Goal: Task Accomplishment & Management: Manage account settings

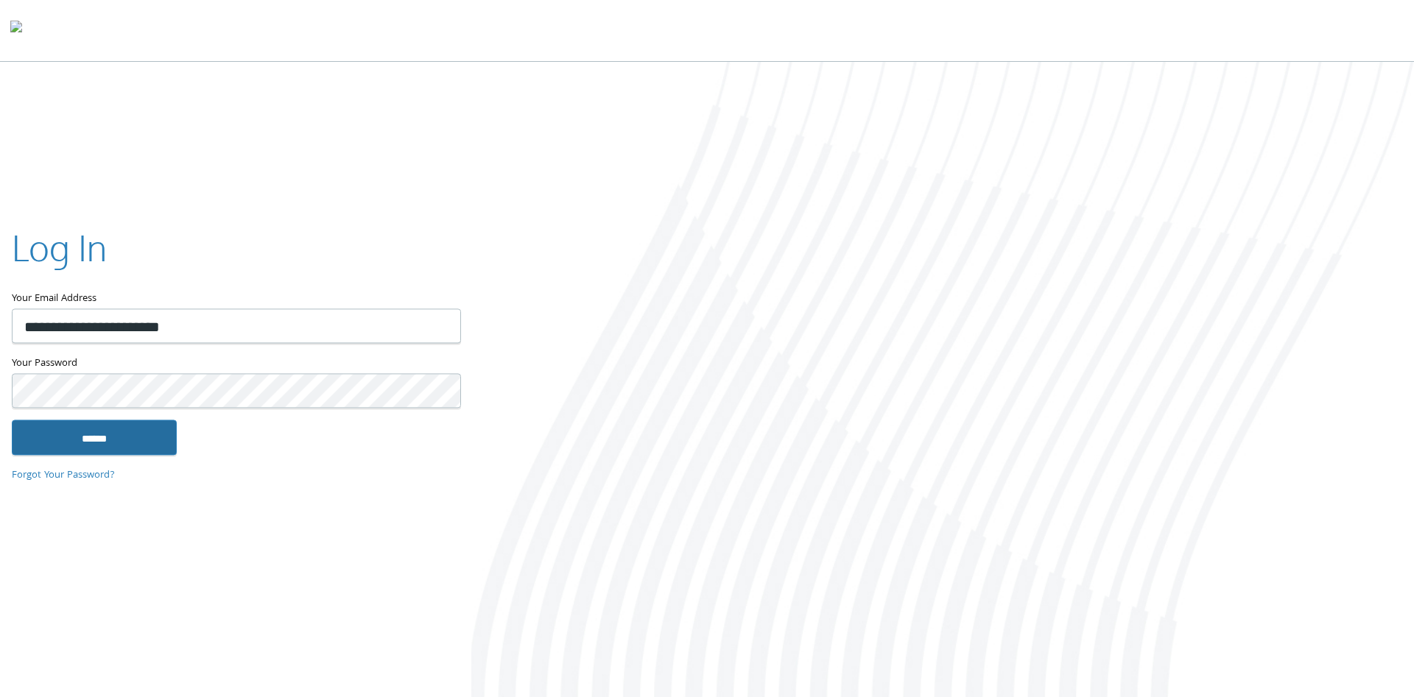
click at [101, 437] on input "******" at bounding box center [94, 437] width 165 height 35
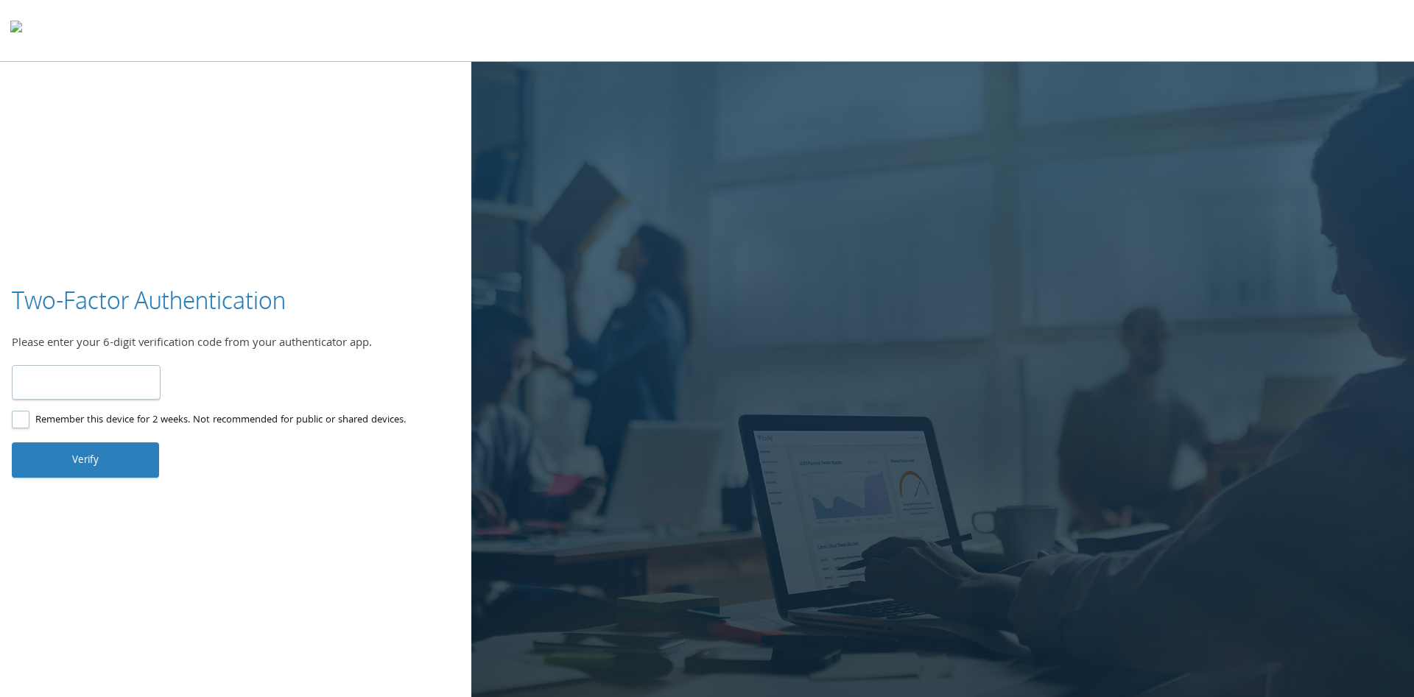
click at [112, 381] on input "number" at bounding box center [86, 382] width 149 height 35
type input "******"
click at [122, 461] on button "Verify" at bounding box center [85, 460] width 147 height 35
